Goal: Task Accomplishment & Management: Use online tool/utility

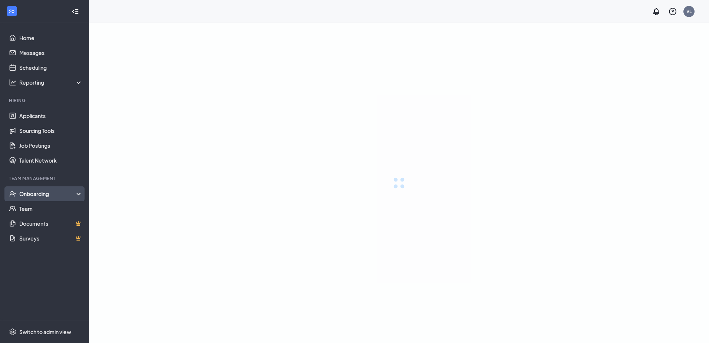
click at [39, 196] on div "Onboarding" at bounding box center [51, 193] width 64 height 7
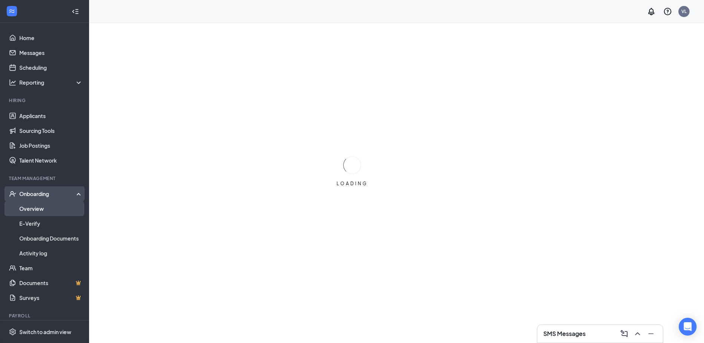
click at [42, 208] on link "Overview" at bounding box center [50, 208] width 63 height 15
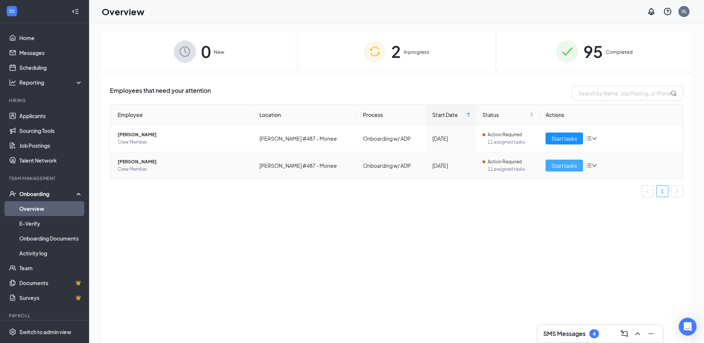
click at [562, 161] on span "Start tasks" at bounding box center [564, 165] width 26 height 8
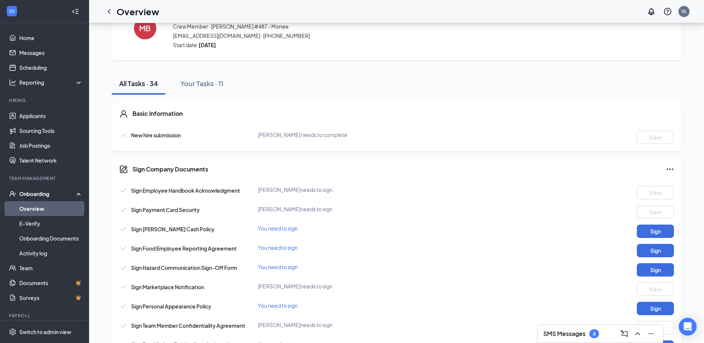
drag, startPoint x: 496, startPoint y: 116, endPoint x: 487, endPoint y: 141, distance: 26.4
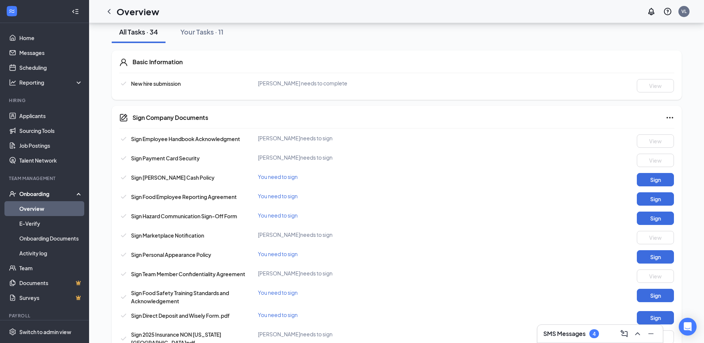
drag, startPoint x: 477, startPoint y: 119, endPoint x: 479, endPoint y: 144, distance: 25.6
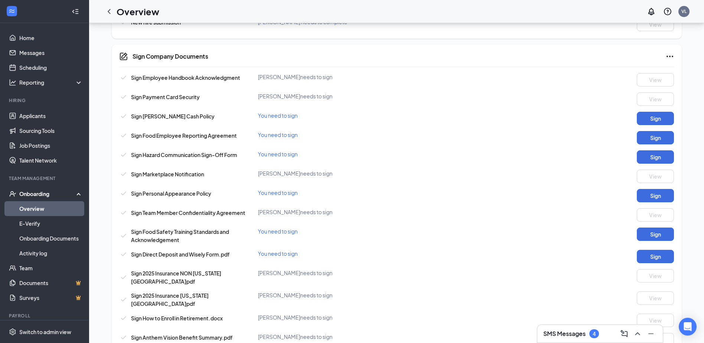
drag, startPoint x: 480, startPoint y: 154, endPoint x: 480, endPoint y: 165, distance: 11.1
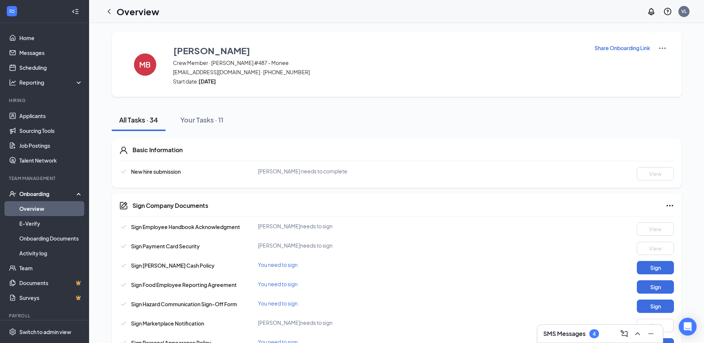
drag, startPoint x: 463, startPoint y: 262, endPoint x: 452, endPoint y: 218, distance: 44.8
click at [601, 46] on p "Share Onboarding Link" at bounding box center [622, 47] width 56 height 7
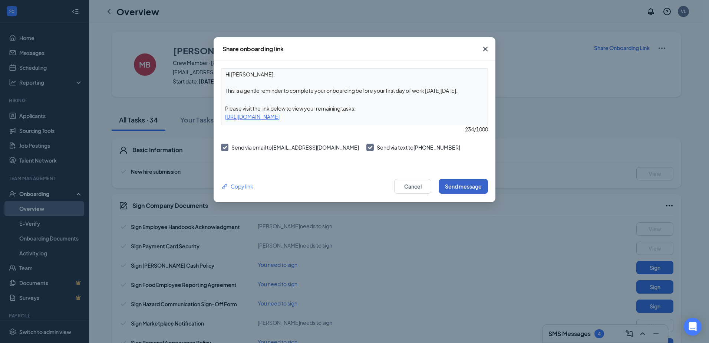
click at [481, 187] on button "Send message" at bounding box center [463, 186] width 49 height 15
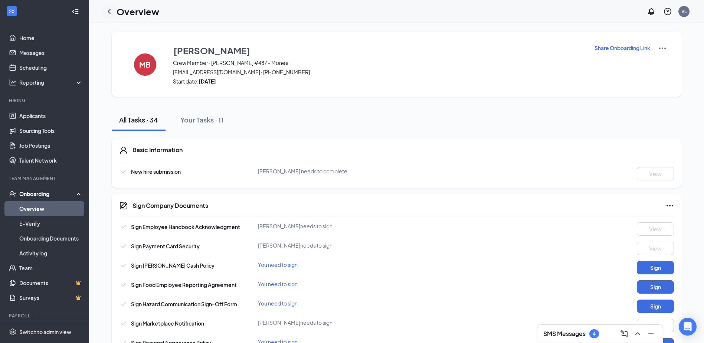
click at [105, 11] on icon "ChevronLeft" at bounding box center [109, 11] width 9 height 9
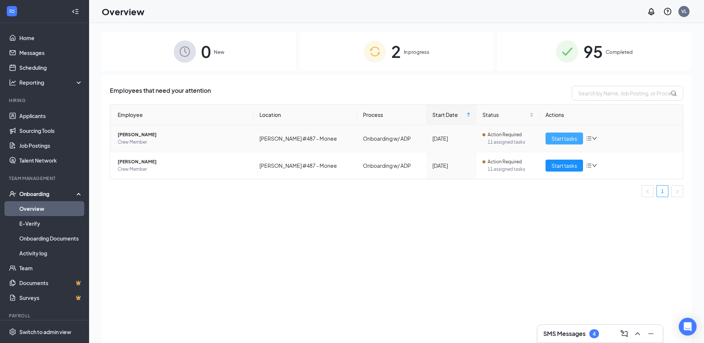
click at [572, 142] on span "Start tasks" at bounding box center [564, 138] width 26 height 8
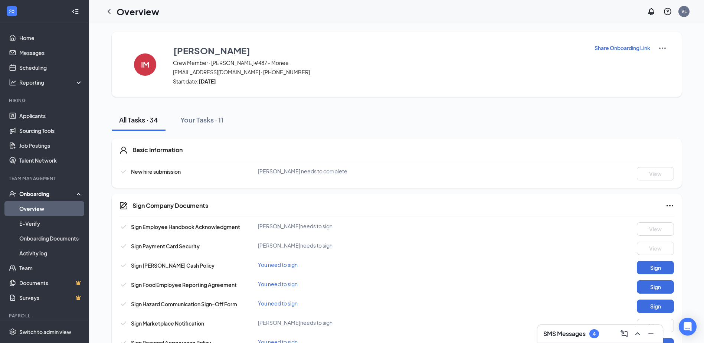
click at [612, 45] on p "Share Onboarding Link" at bounding box center [622, 47] width 56 height 7
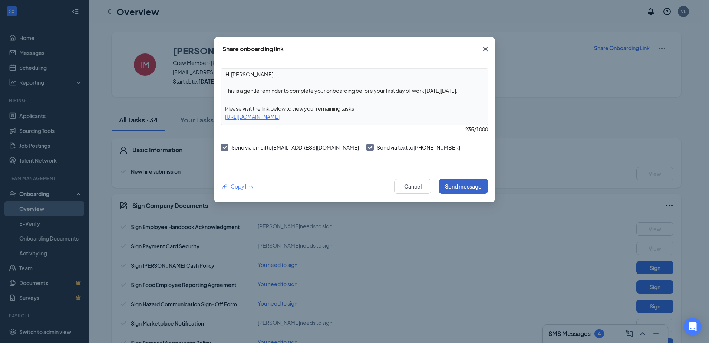
click at [459, 187] on button "Send message" at bounding box center [463, 186] width 49 height 15
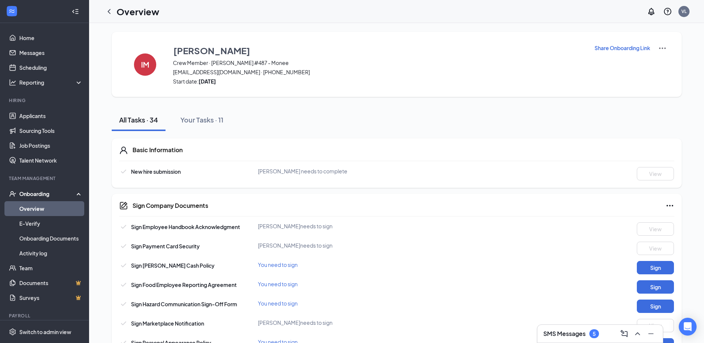
click at [594, 44] on button "Share Onboarding Link" at bounding box center [622, 48] width 56 height 8
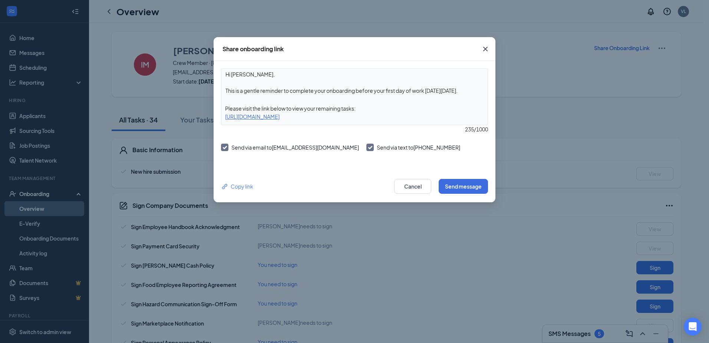
click at [351, 24] on div "Share onboarding link Hi [PERSON_NAME], This is a gentle reminder to complete y…" at bounding box center [354, 171] width 709 height 343
